Goal: Information Seeking & Learning: Check status

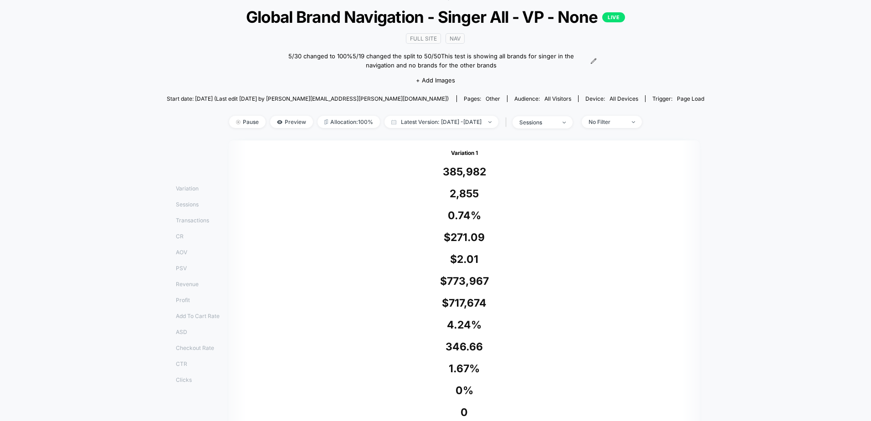
scroll to position [46, 0]
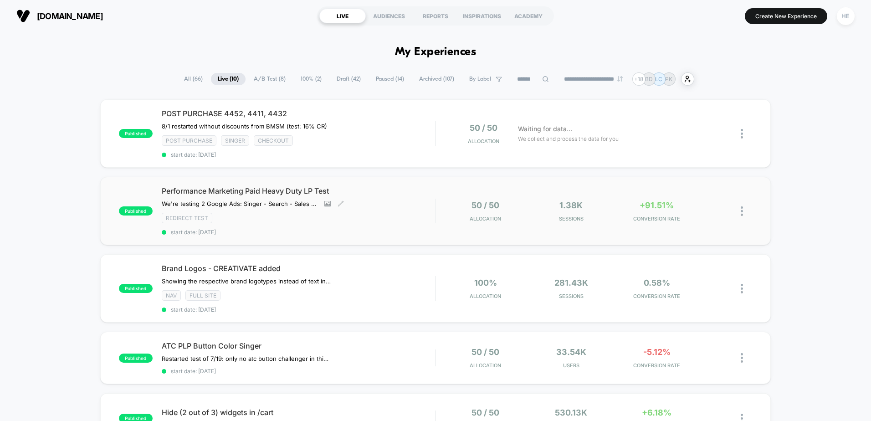
click at [394, 202] on div "Performance Marketing Paid Heavy Duty LP Test We're testing 2 Google Ads: Singe…" at bounding box center [298, 210] width 273 height 49
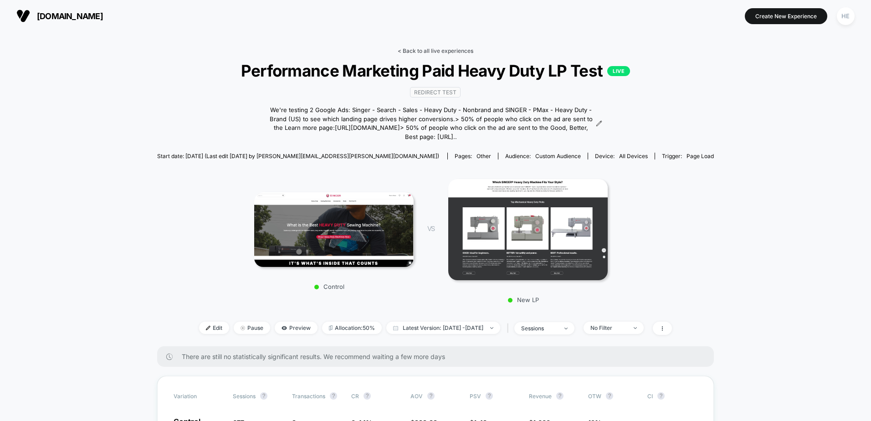
click at [422, 53] on link "< Back to all live experiences" at bounding box center [436, 50] width 76 height 7
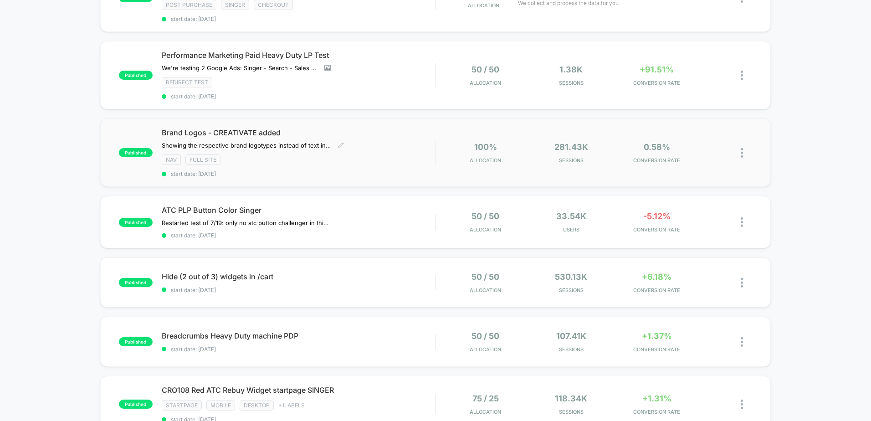
scroll to position [137, 0]
click at [423, 216] on div "ATC PLP Button Color Singer Restarted test of 7/19: only no atc button challeng…" at bounding box center [298, 221] width 273 height 33
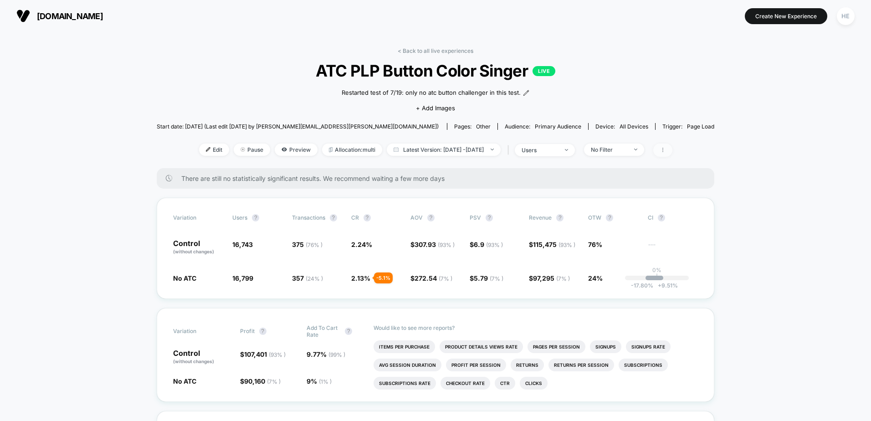
click at [673, 150] on span at bounding box center [663, 150] width 19 height 13
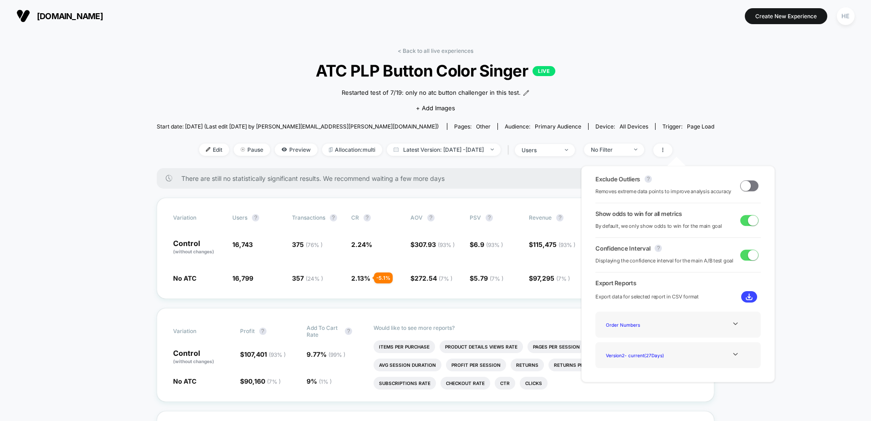
click at [745, 186] on span at bounding box center [746, 185] width 10 height 10
click at [750, 192] on div "Exclude Outliers ? Removes extreme data points to improve analysis accuracy" at bounding box center [678, 185] width 165 height 21
click at [749, 190] on span at bounding box center [753, 185] width 10 height 10
click at [750, 183] on span at bounding box center [750, 185] width 18 height 11
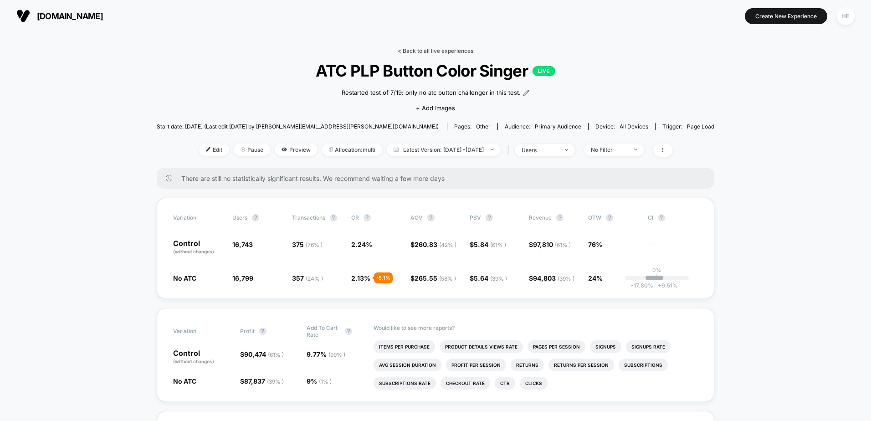
click at [415, 51] on link "< Back to all live experiences" at bounding box center [436, 50] width 76 height 7
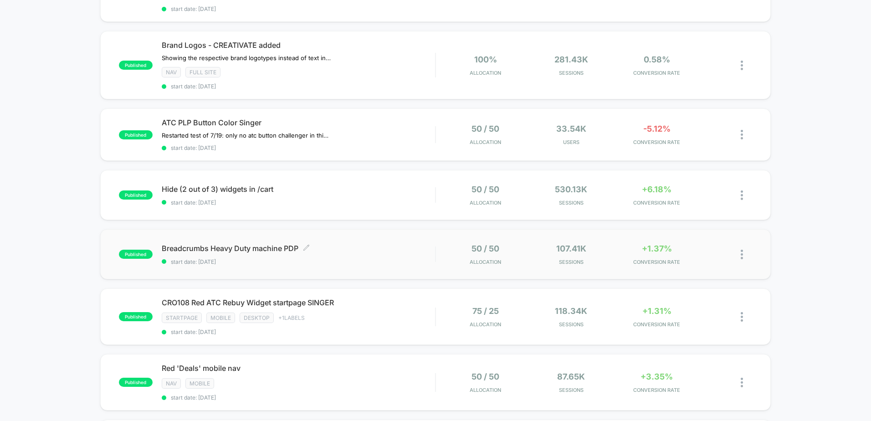
scroll to position [273, 0]
